Goal: Contribute content: Contribute content

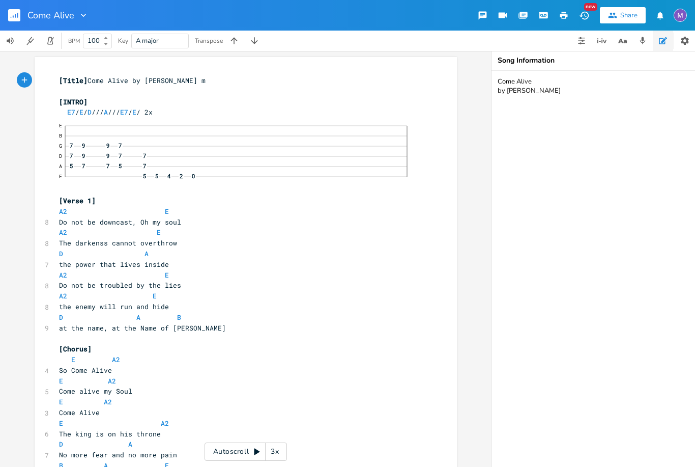
click at [559, 15] on icon "button" at bounding box center [563, 15] width 9 height 9
click at [565, 18] on icon "button" at bounding box center [563, 15] width 9 height 9
click at [569, 17] on button "button" at bounding box center [563, 15] width 20 height 18
click at [566, 14] on icon "button" at bounding box center [564, 15] width 8 height 7
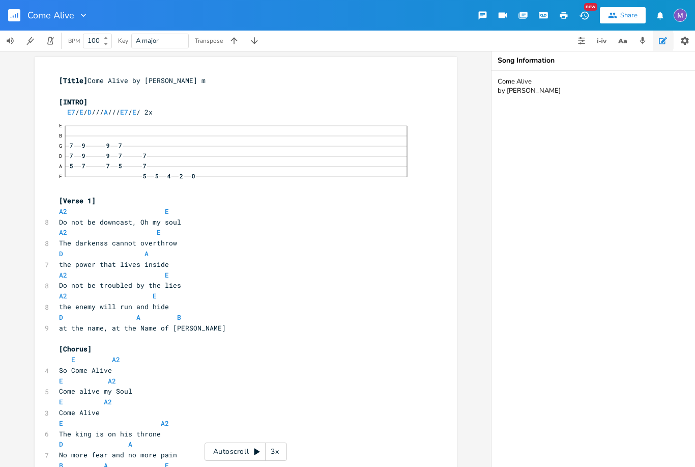
click at [578, 162] on textarea "Come Alive by [PERSON_NAME]" at bounding box center [592, 269] width 203 height 396
click at [76, 14] on div at bounding box center [81, 15] width 14 height 10
click at [109, 45] on span "Collection Collections" at bounding box center [98, 46] width 41 height 7
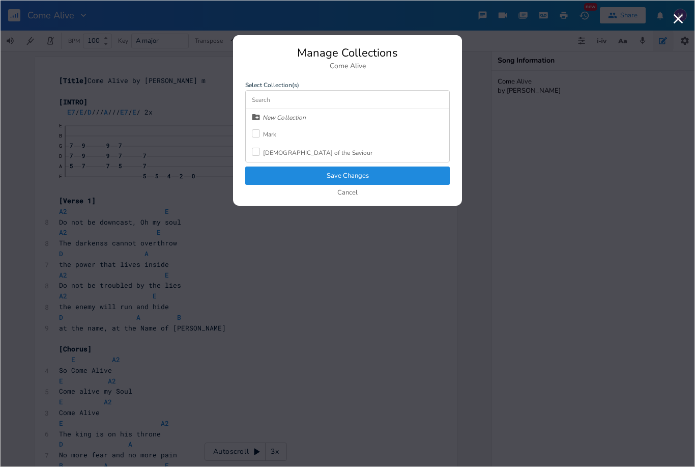
click at [357, 191] on button "Cancel" at bounding box center [347, 193] width 20 height 9
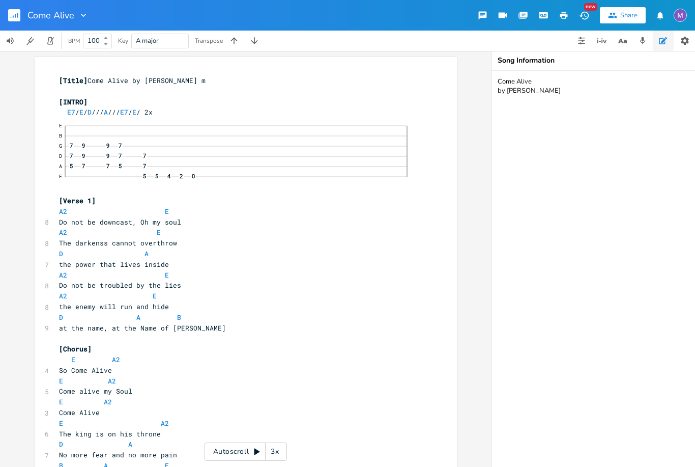
click at [20, 22] on button "button" at bounding box center [18, 15] width 20 height 24
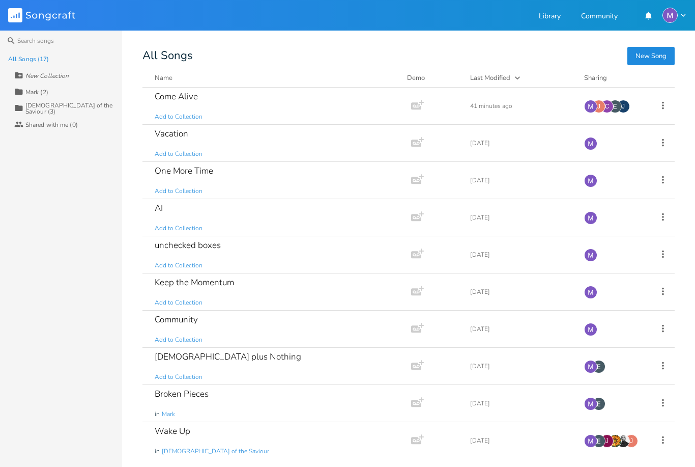
click at [651, 54] on button "New Song" at bounding box center [650, 56] width 47 height 18
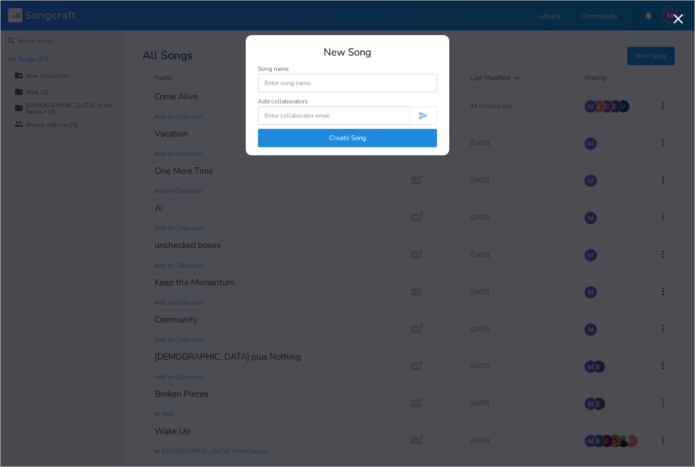
click at [297, 65] on div "New Song Song name Add collaborators Create Song" at bounding box center [347, 101] width 203 height 108
click at [301, 77] on input at bounding box center [347, 83] width 179 height 18
type input "Only you"
click at [394, 130] on button "Create Song" at bounding box center [347, 138] width 179 height 18
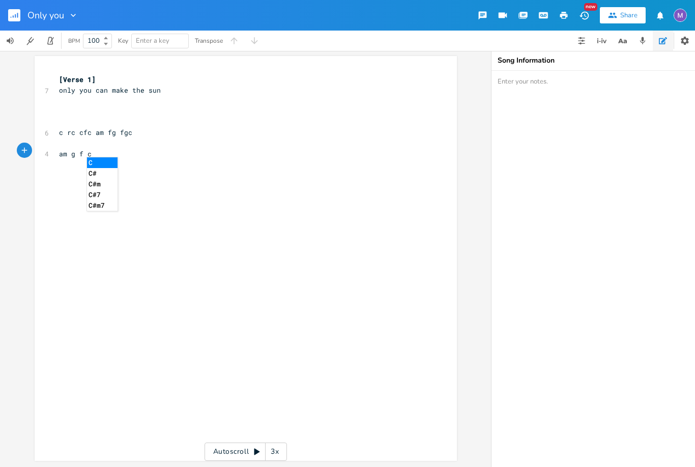
scroll to position [34, 0]
click at [24, 145] on icon "button" at bounding box center [24, 149] width 9 height 9
click at [43, 142] on div "button" at bounding box center [42, 149] width 15 height 15
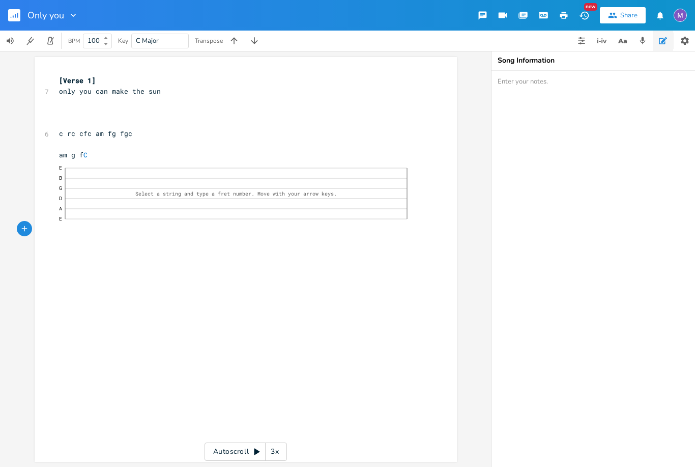
scroll to position [0, 0]
click at [72, 14] on icon "button" at bounding box center [73, 15] width 5 height 3
click at [688, 42] on icon "button" at bounding box center [685, 41] width 8 height 8
click at [13, 16] on icon "button" at bounding box center [13, 16] width 1 height 3
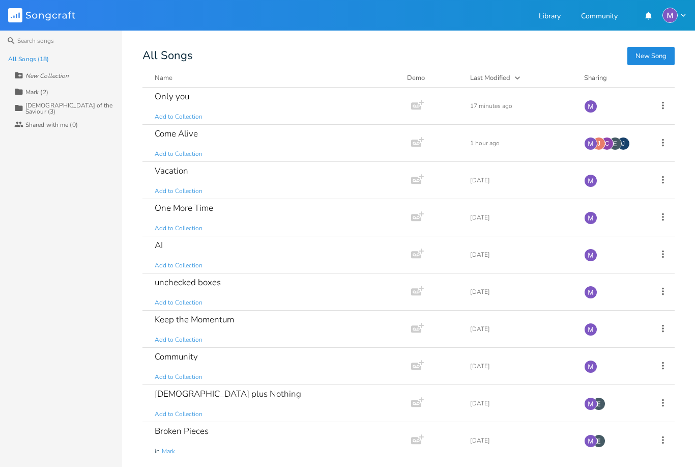
click at [668, 104] on icon at bounding box center [662, 105] width 11 height 11
click at [611, 177] on span "Collaborators Sharing" at bounding box center [600, 172] width 31 height 7
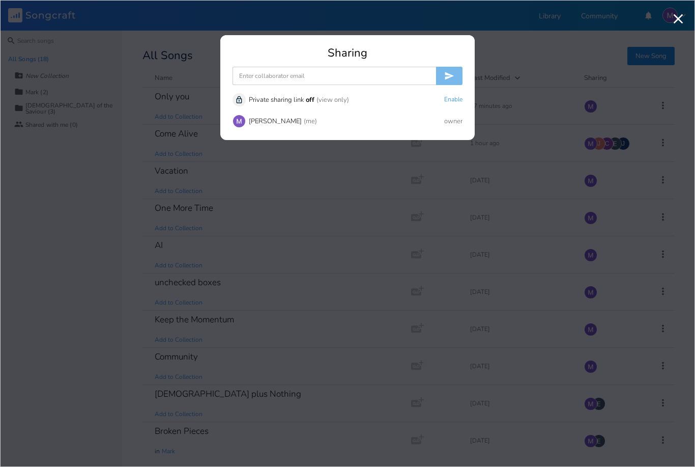
click at [351, 77] on input at bounding box center [333, 76] width 203 height 18
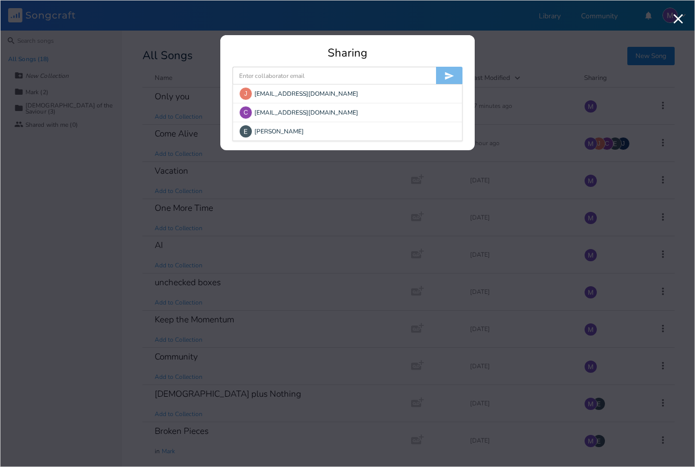
click at [309, 115] on div "C [EMAIL_ADDRESS][DOMAIN_NAME]" at bounding box center [347, 112] width 229 height 18
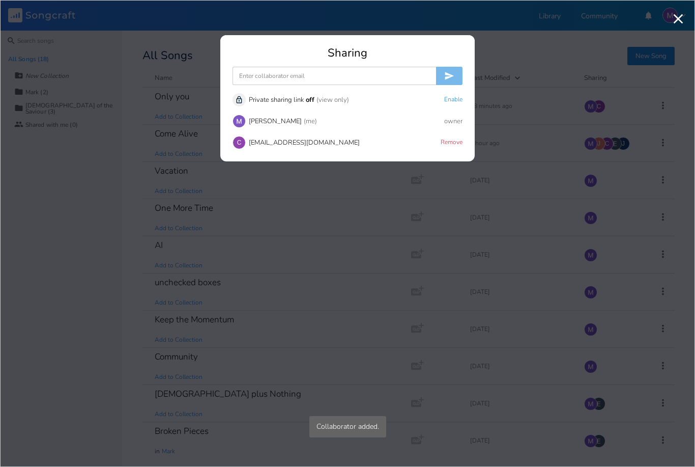
click at [305, 76] on input at bounding box center [333, 76] width 203 height 18
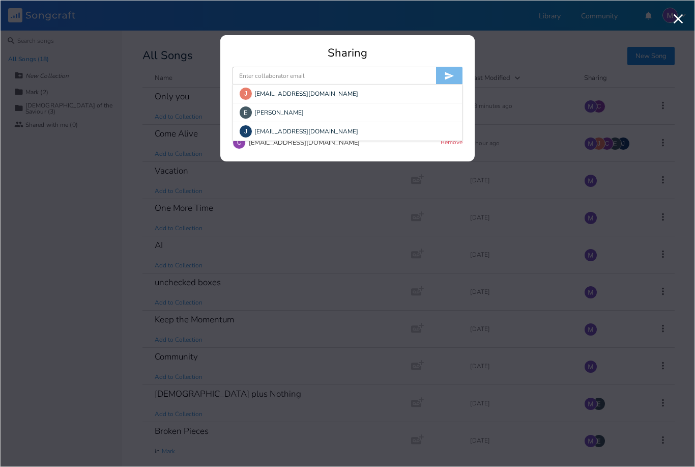
click at [298, 114] on div "[PERSON_NAME]" at bounding box center [347, 112] width 229 height 18
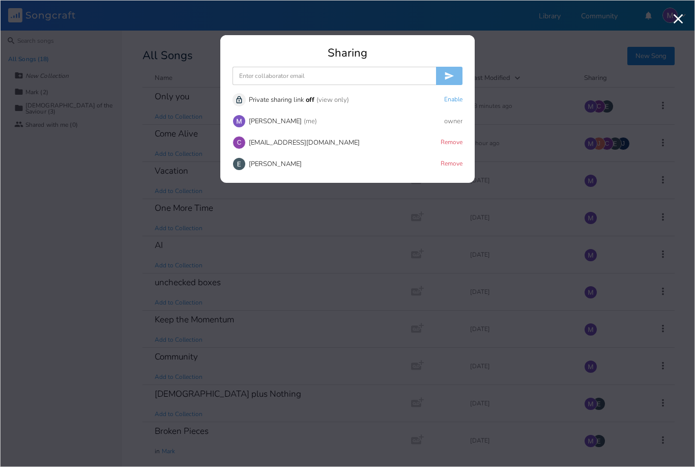
click at [306, 73] on input at bounding box center [333, 76] width 203 height 18
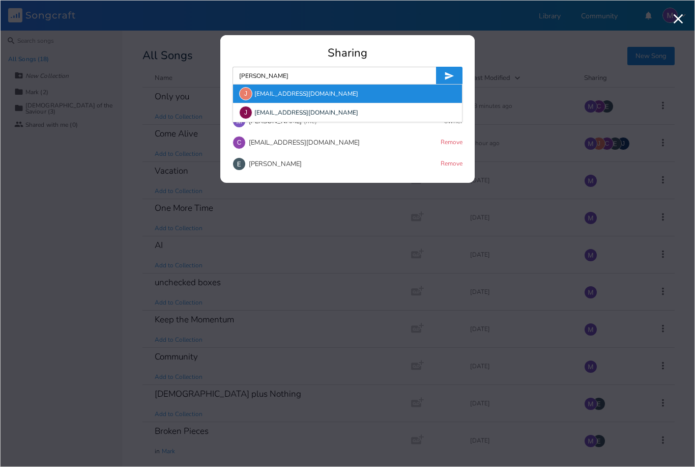
type input "[PERSON_NAME]"
click at [312, 97] on div "J [EMAIL_ADDRESS][DOMAIN_NAME]" at bounding box center [347, 93] width 229 height 18
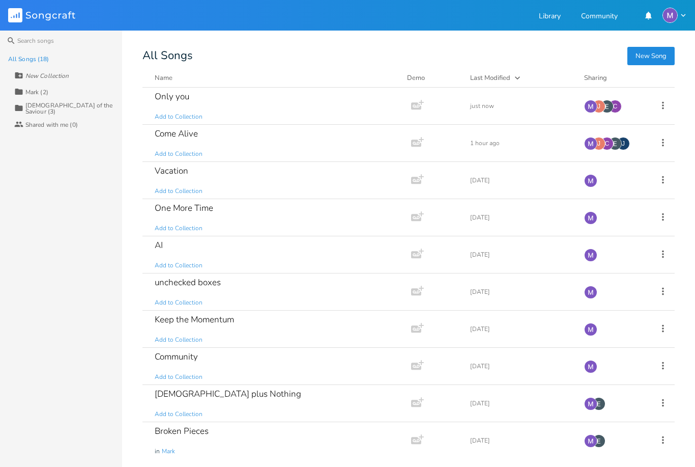
click at [273, 105] on div "Only you Add to Collection" at bounding box center [275, 106] width 240 height 37
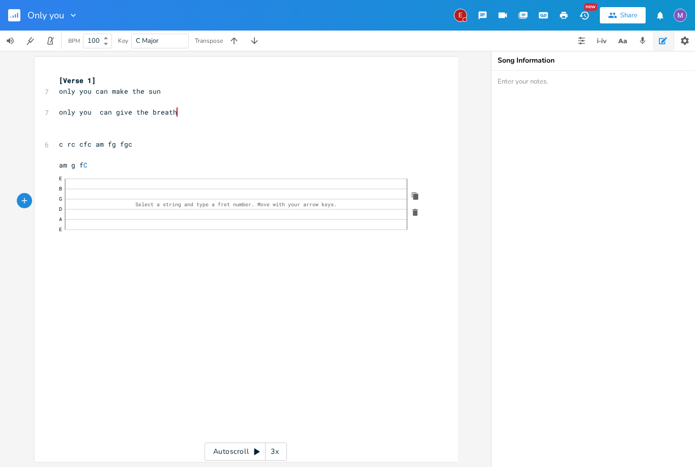
click span "—"
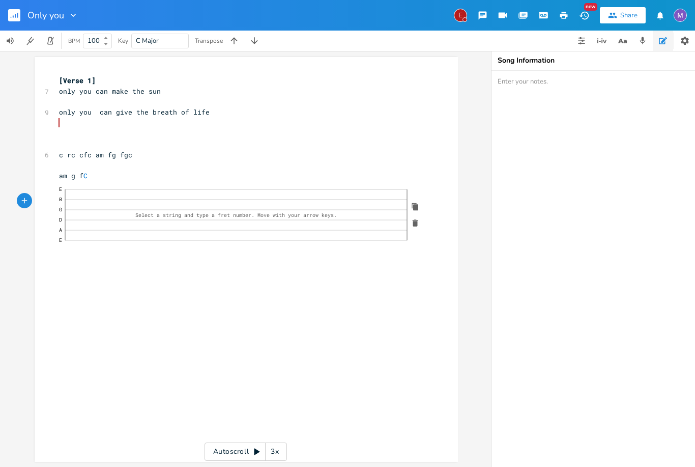
click div "—"
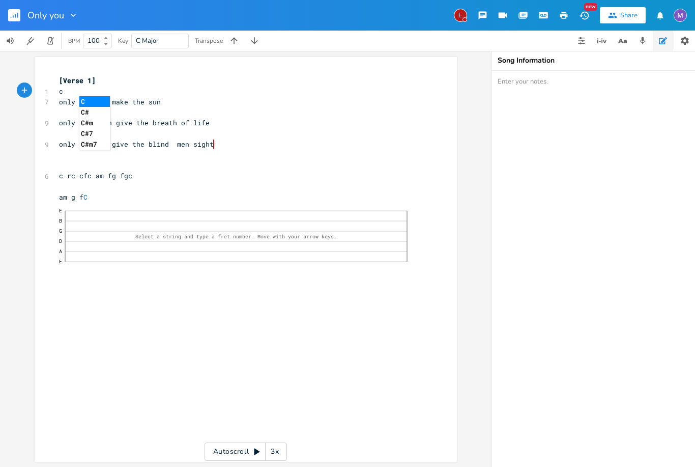
click at [95, 103] on li "C" at bounding box center [94, 101] width 31 height 11
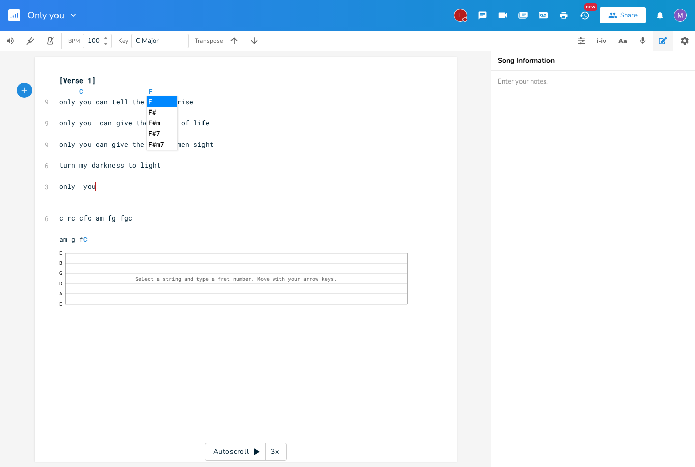
click at [156, 102] on li "F" at bounding box center [162, 101] width 31 height 11
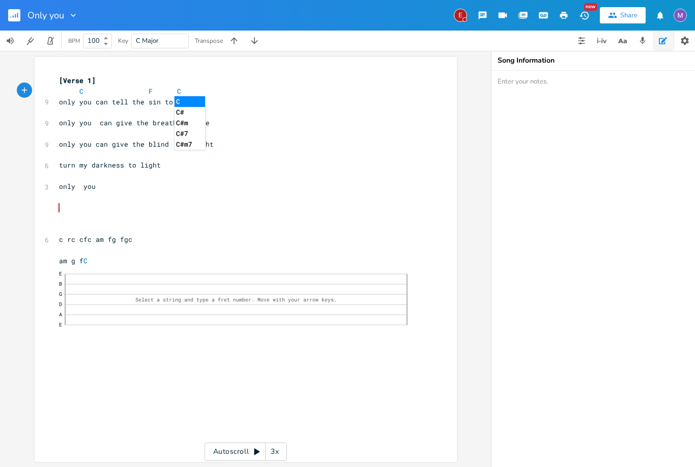
click at [181, 101] on li "C" at bounding box center [189, 101] width 31 height 11
